Goal: Task Accomplishment & Management: Manage account settings

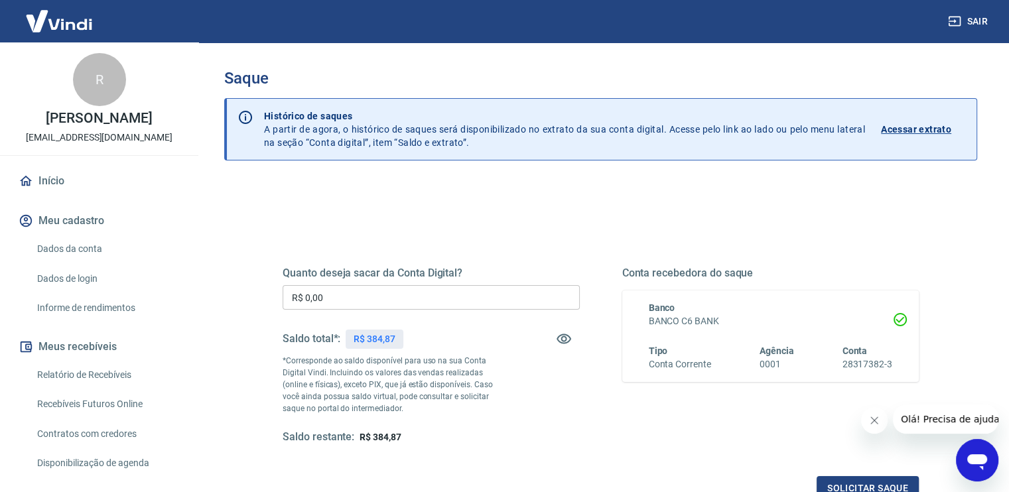
click at [356, 296] on input "R$ 0,00" at bounding box center [431, 297] width 297 height 25
click at [356, 295] on input "R$ 0,00" at bounding box center [431, 297] width 297 height 25
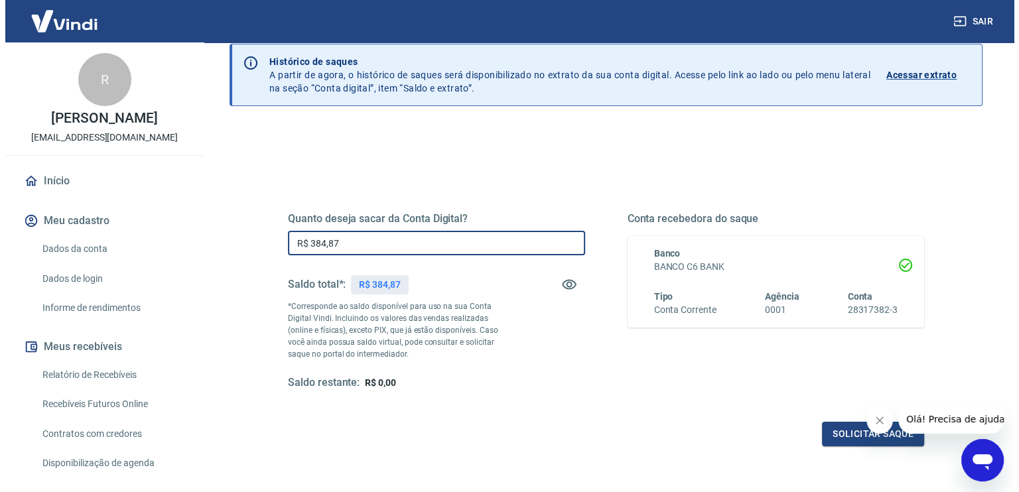
scroll to position [133, 0]
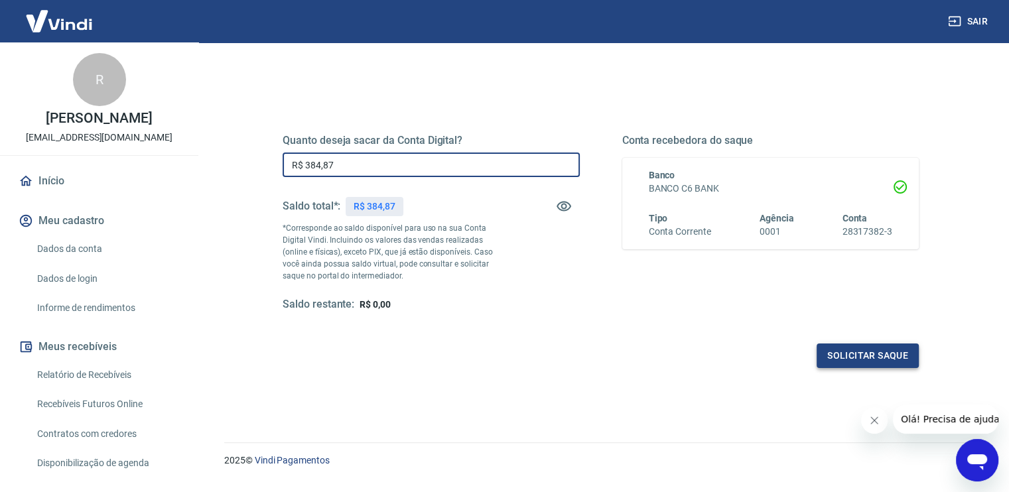
type input "R$ 384,87"
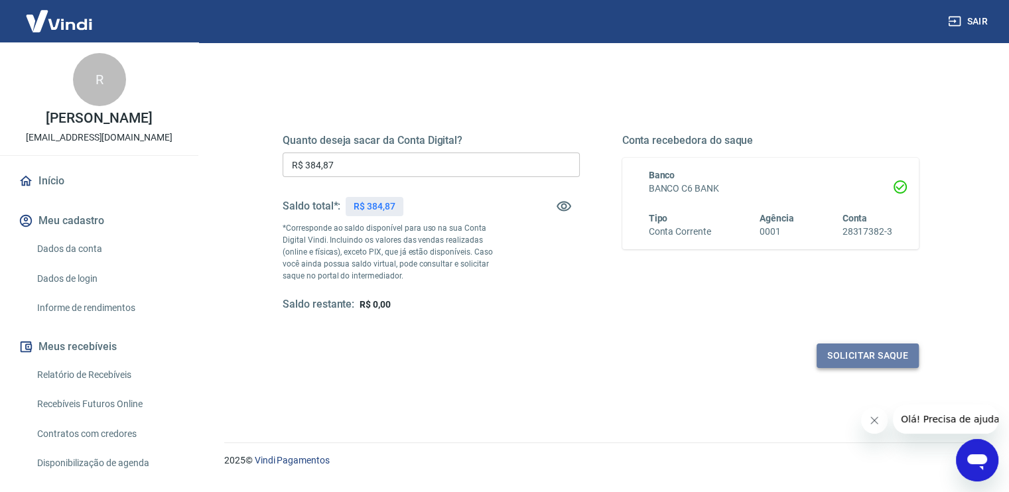
click at [830, 356] on button "Solicitar saque" at bounding box center [868, 356] width 102 height 25
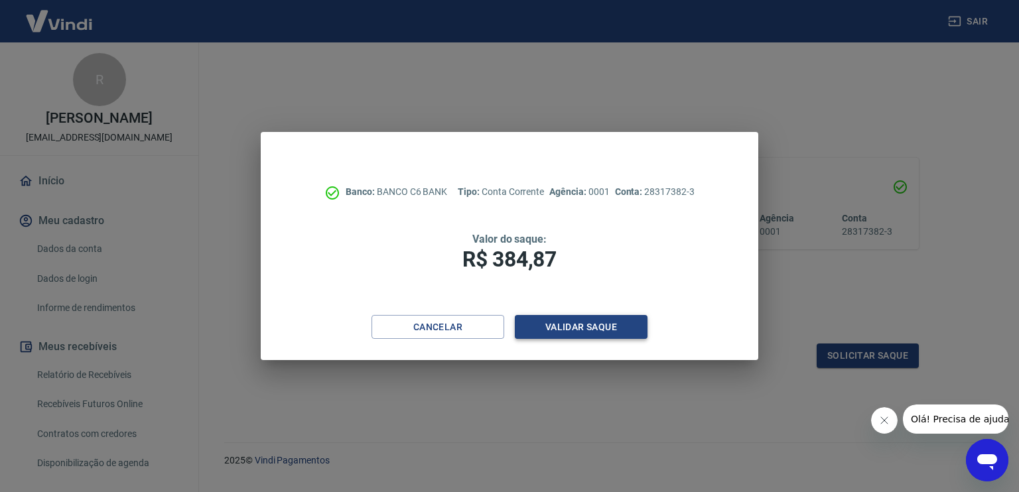
click at [563, 330] on button "Validar saque" at bounding box center [581, 327] width 133 height 25
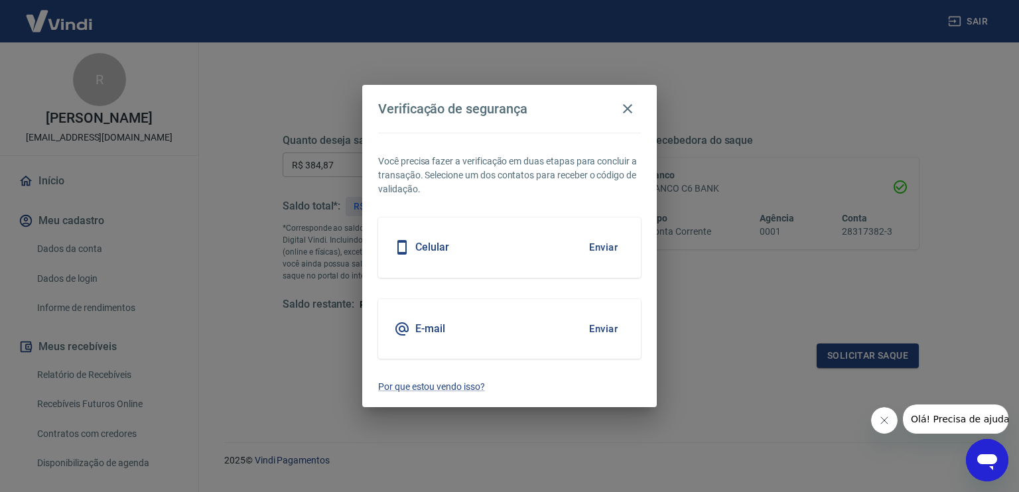
click at [607, 324] on button "Enviar" at bounding box center [603, 329] width 43 height 28
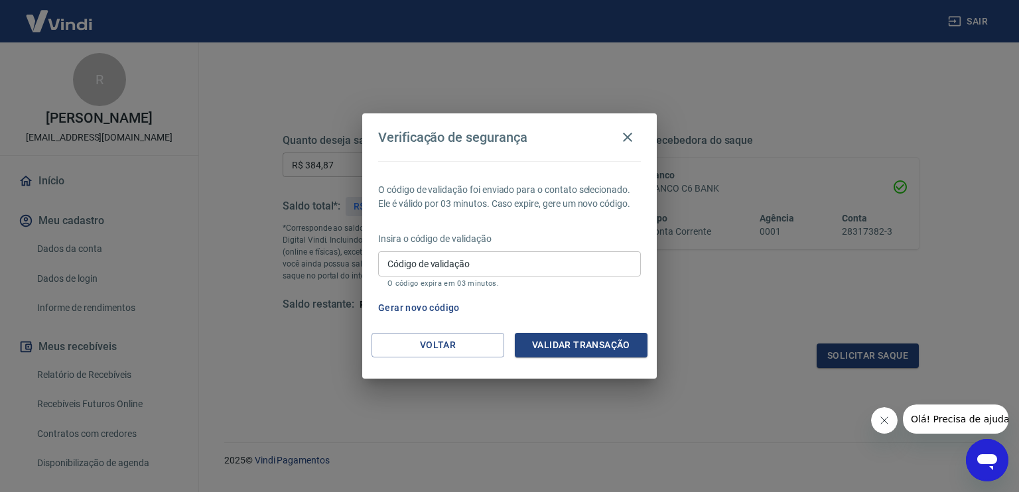
click at [462, 268] on input "Código de validação" at bounding box center [509, 263] width 263 height 25
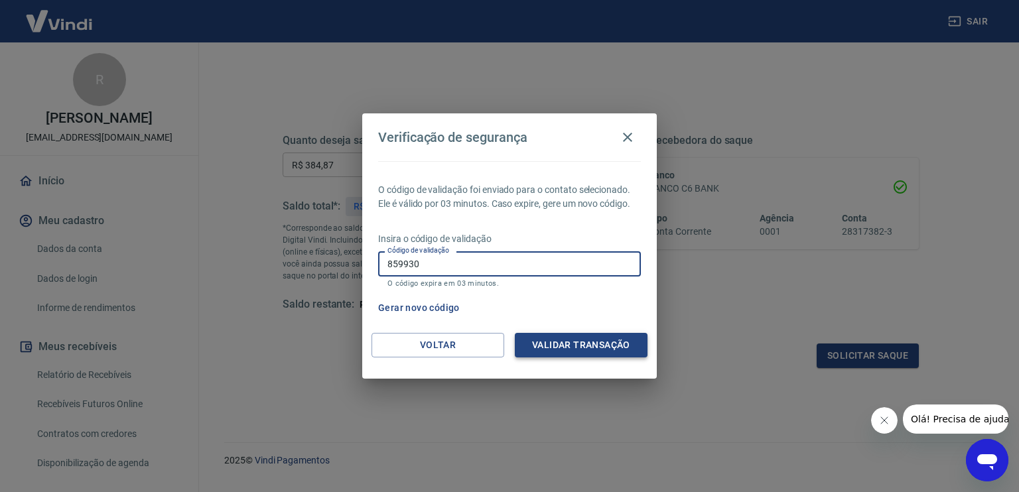
type input "859930"
click at [562, 341] on button "Validar transação" at bounding box center [581, 345] width 133 height 25
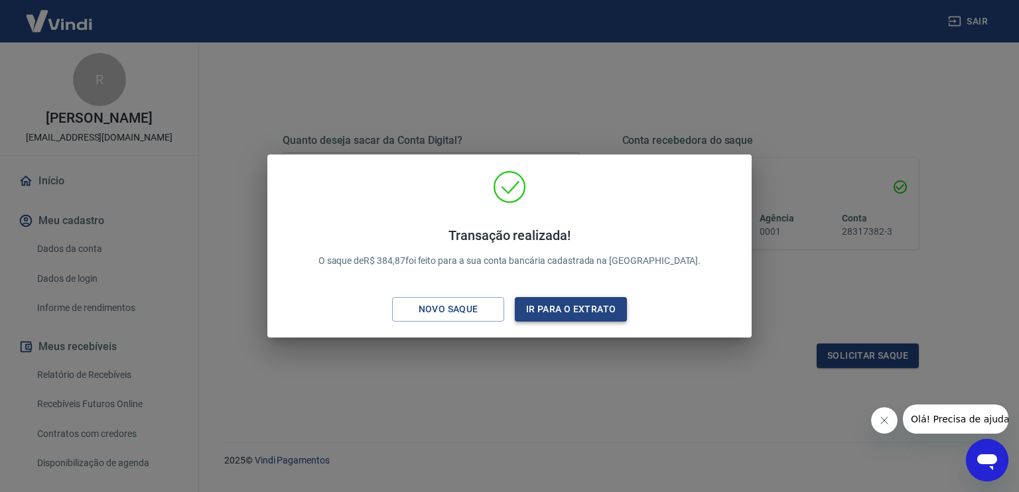
click at [592, 310] on button "Ir para o extrato" at bounding box center [571, 309] width 112 height 25
